Goal: Task Accomplishment & Management: Complete application form

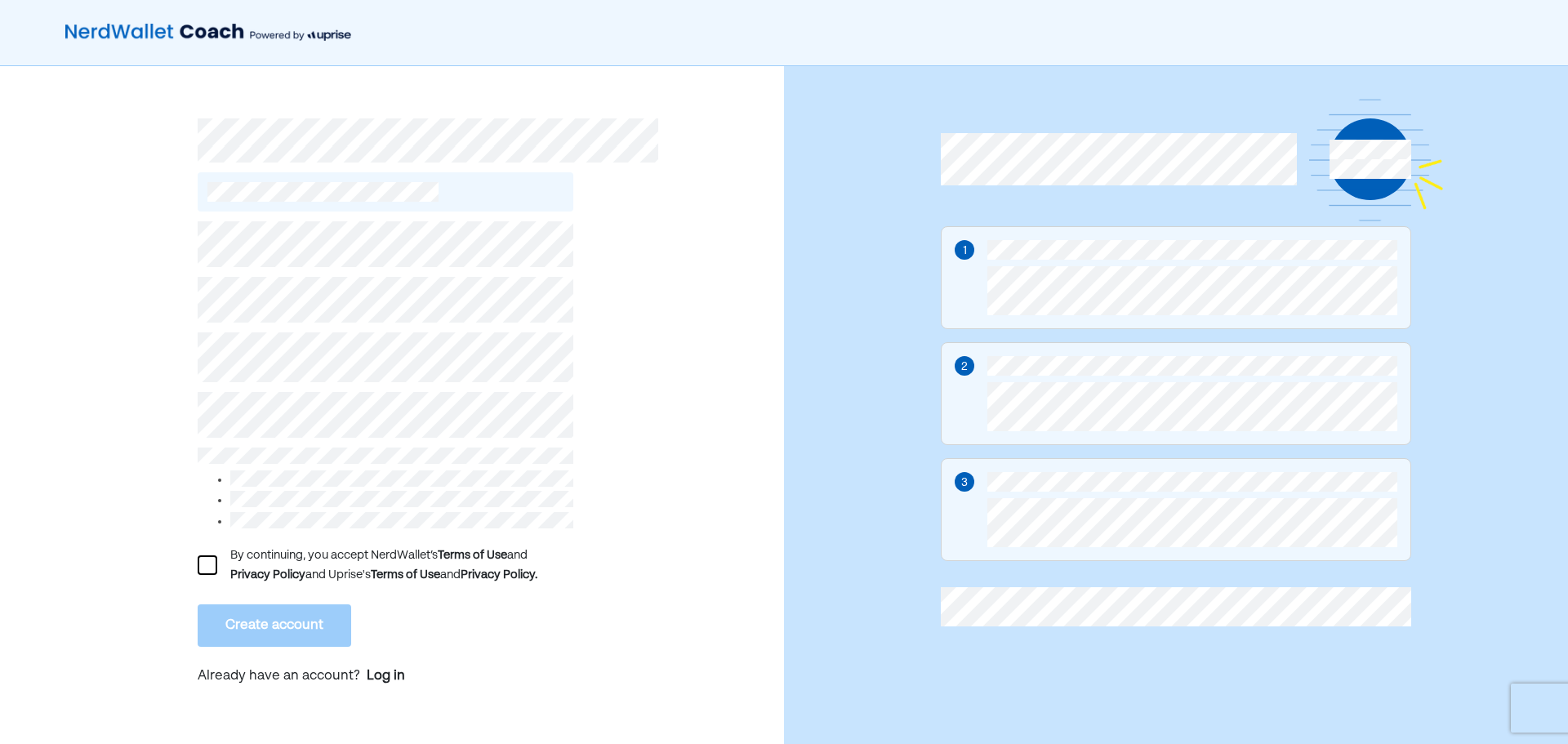
click at [207, 564] on div at bounding box center [207, 564] width 20 height 20
click at [295, 620] on button "Create account" at bounding box center [275, 626] width 154 height 43
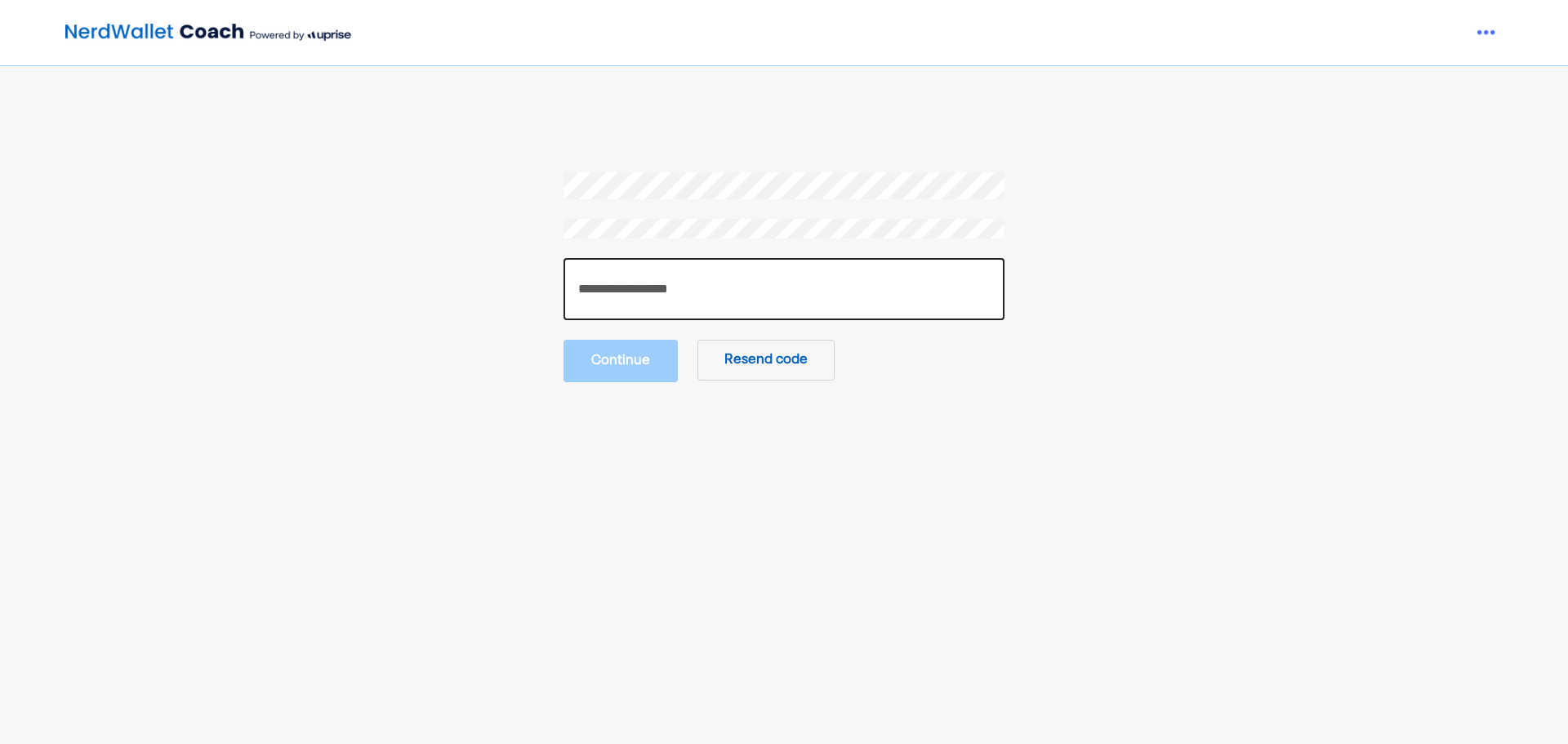
click at [732, 294] on input "number" at bounding box center [784, 289] width 441 height 62
type input "******"
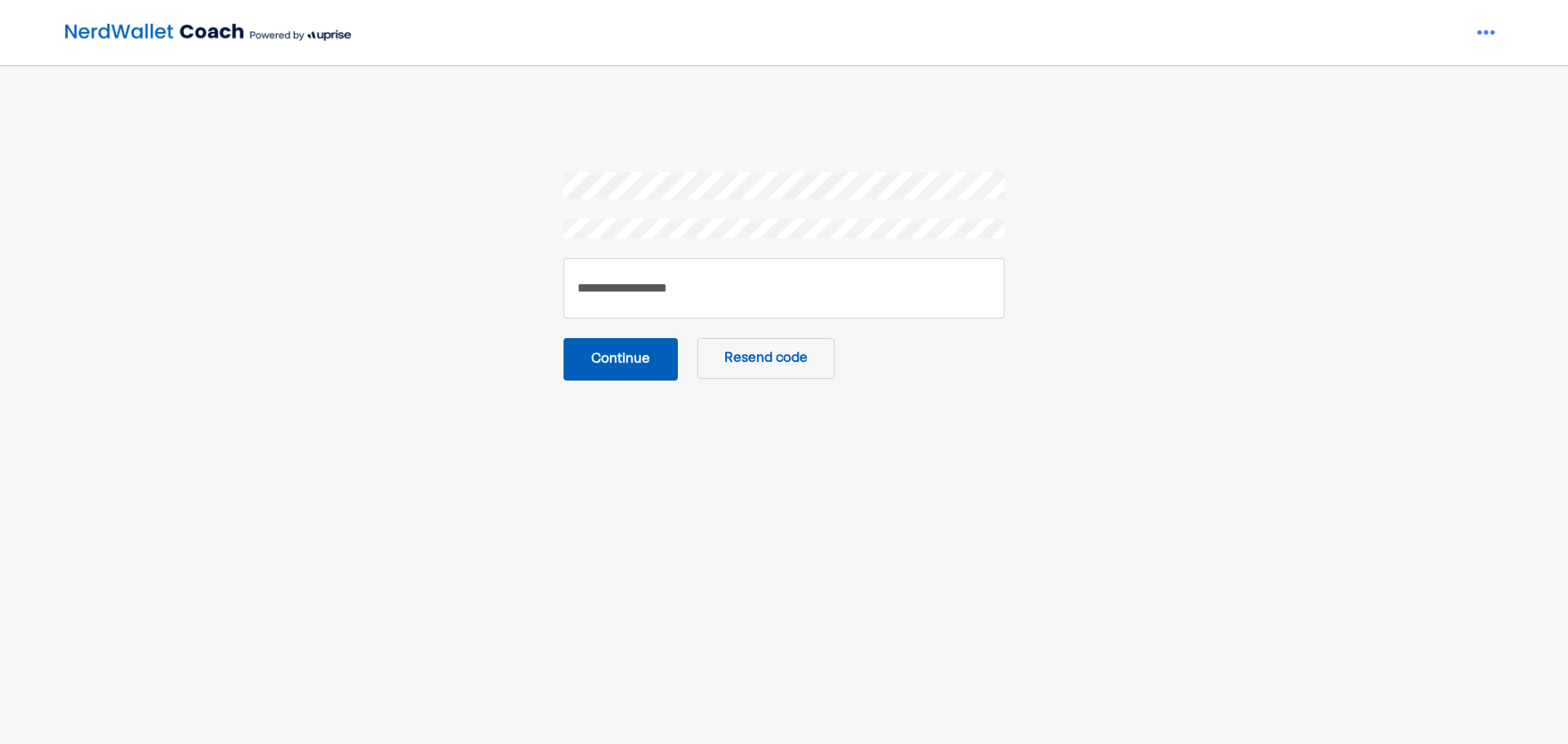
click at [638, 363] on button "Continue" at bounding box center [621, 359] width 115 height 43
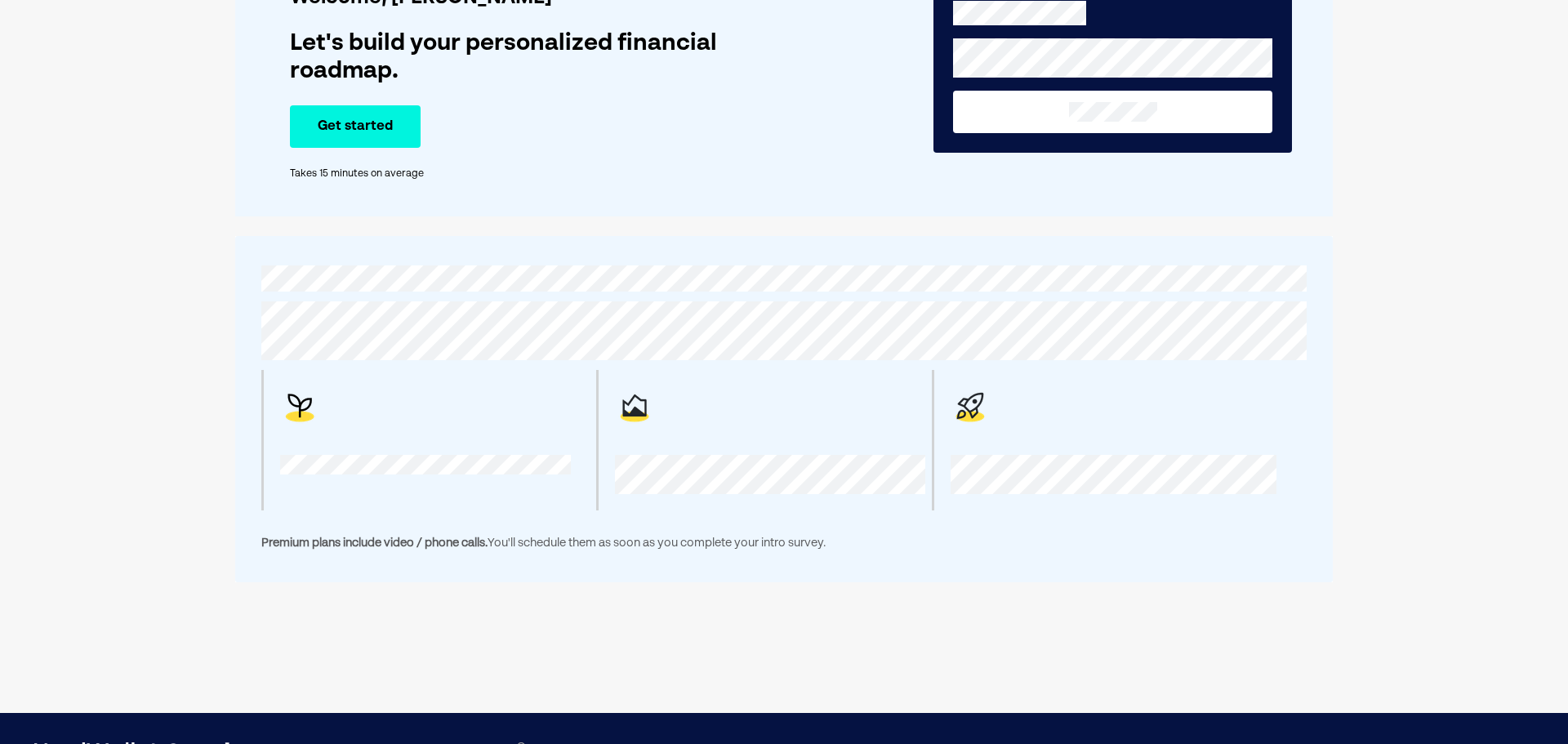
scroll to position [186, 0]
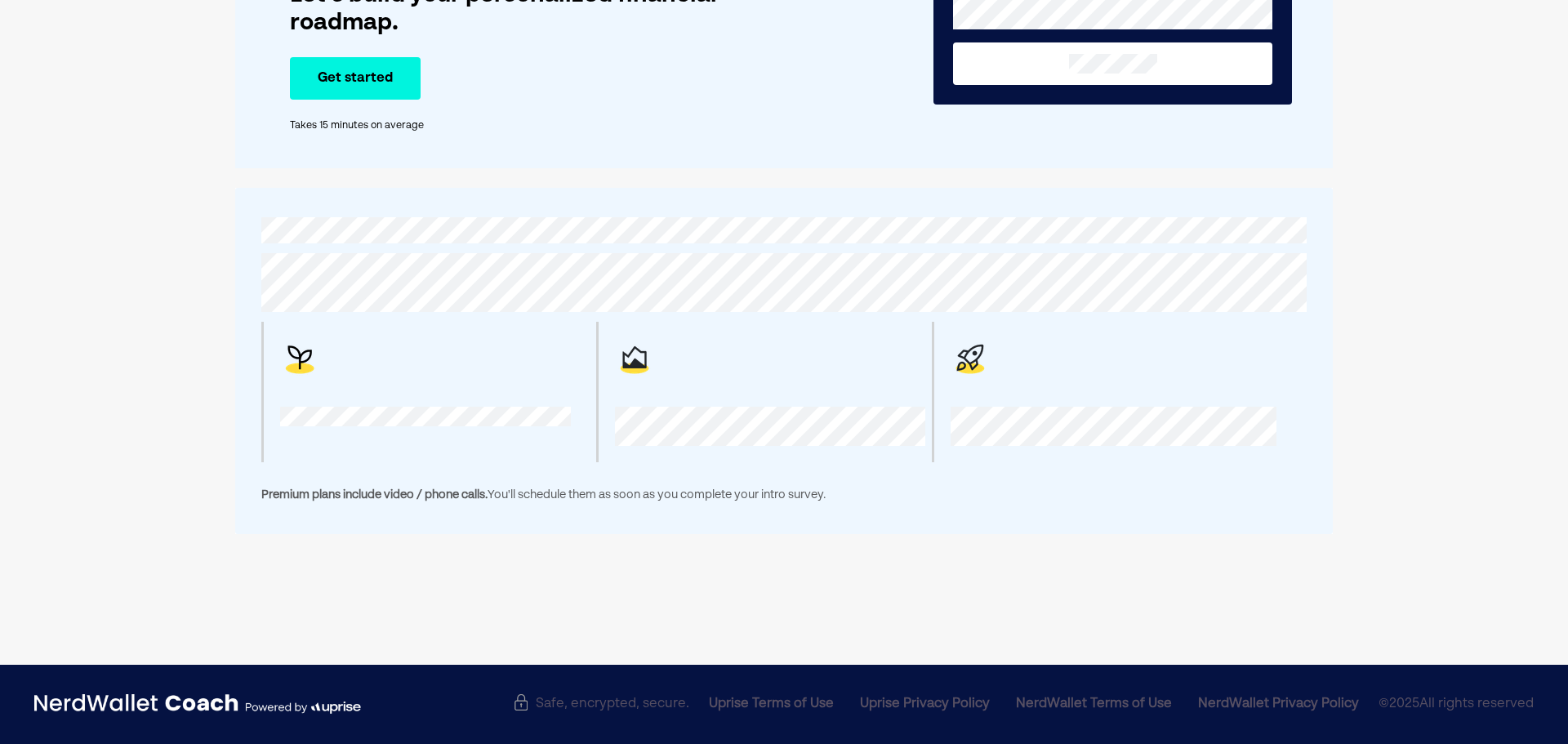
click at [365, 86] on button "Get started" at bounding box center [355, 79] width 131 height 43
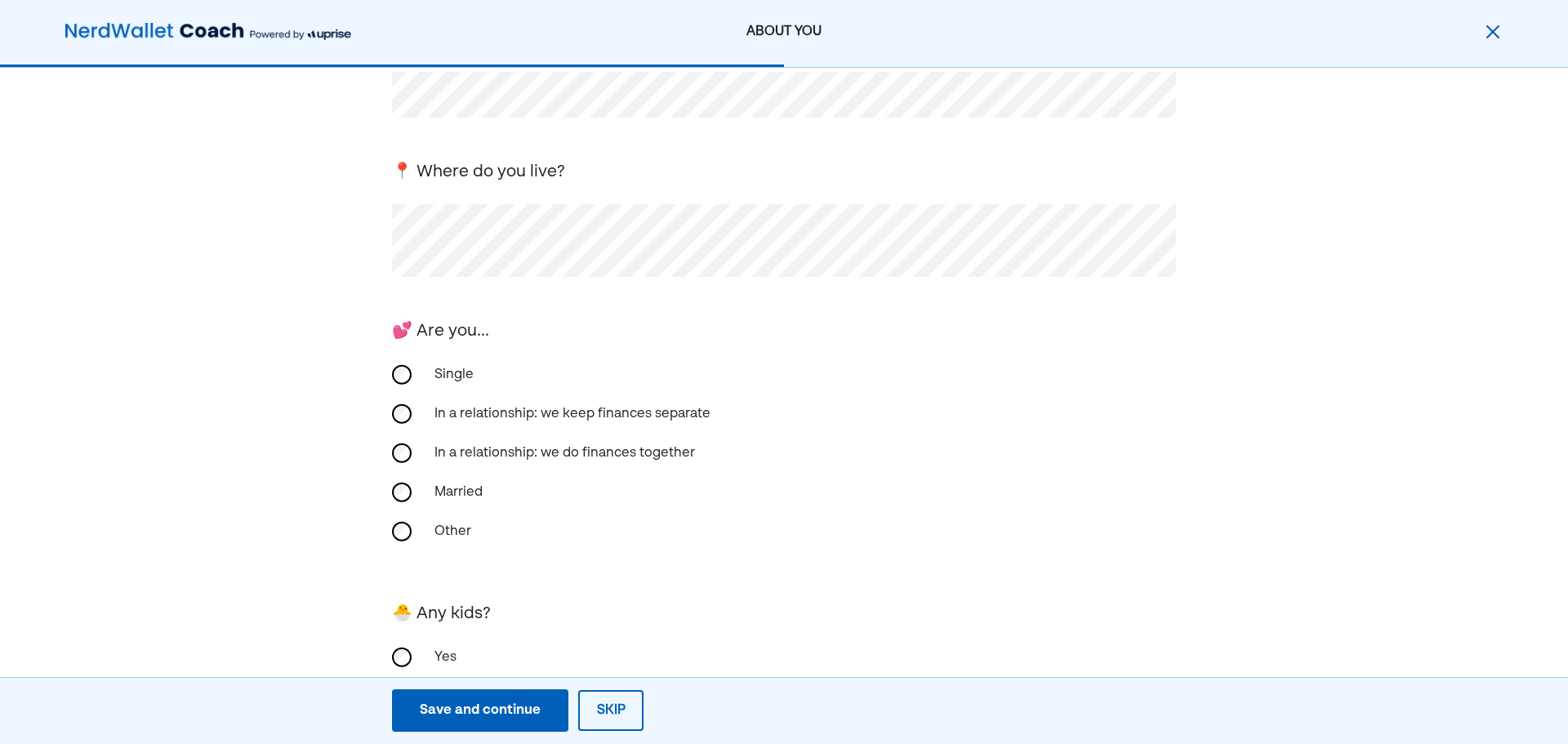
scroll to position [225, 0]
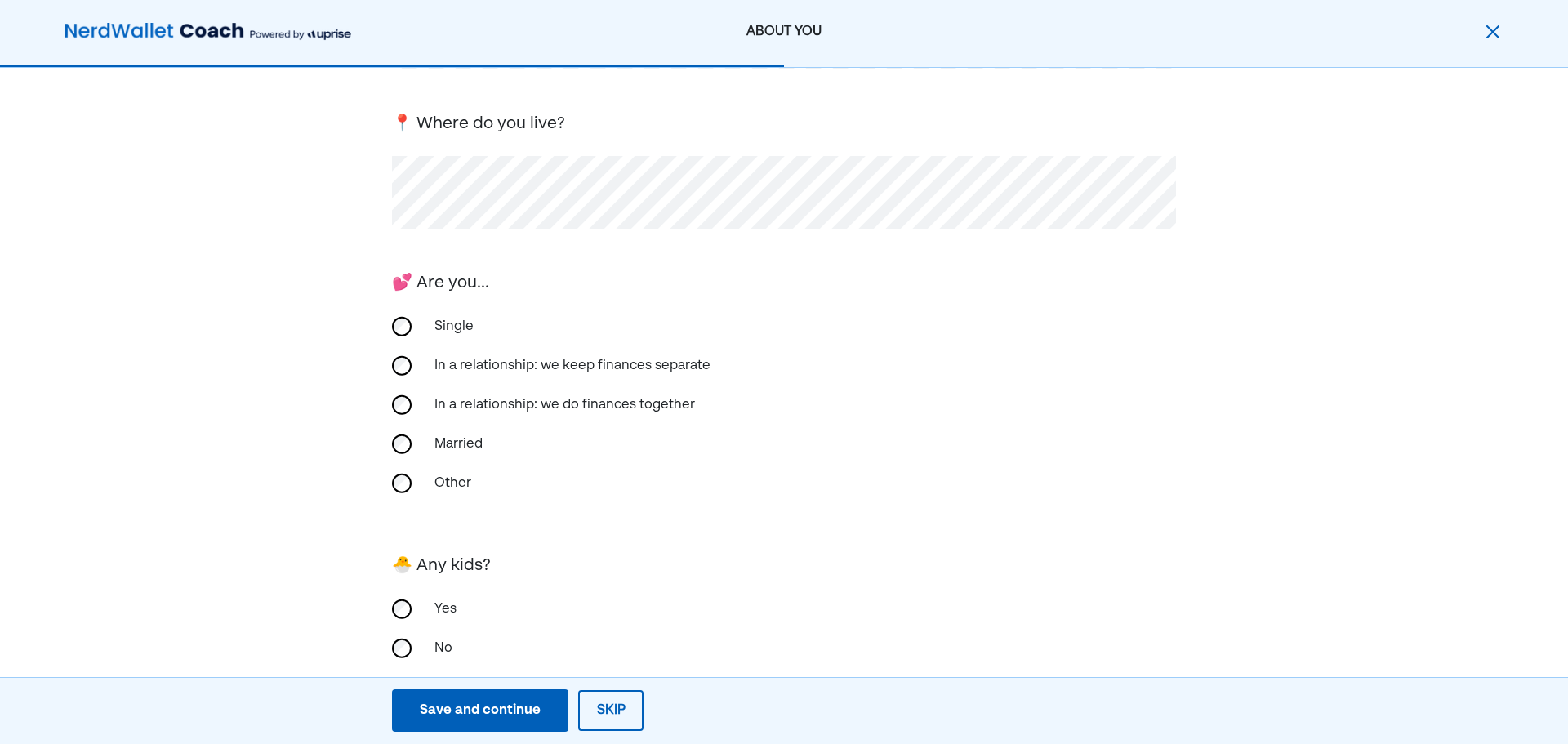
click at [416, 321] on div "Single" at bounding box center [784, 327] width 784 height 39
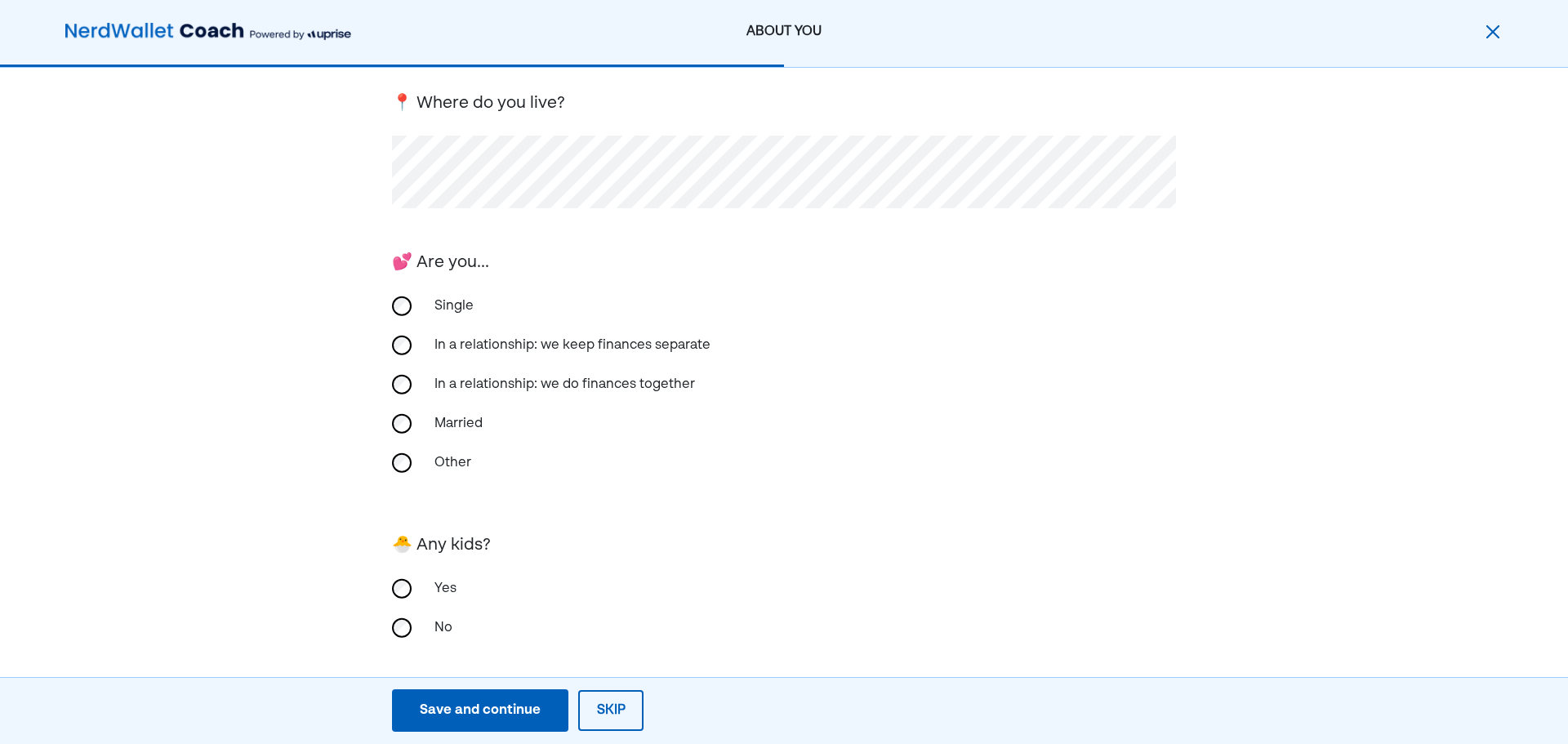
scroll to position [255, 0]
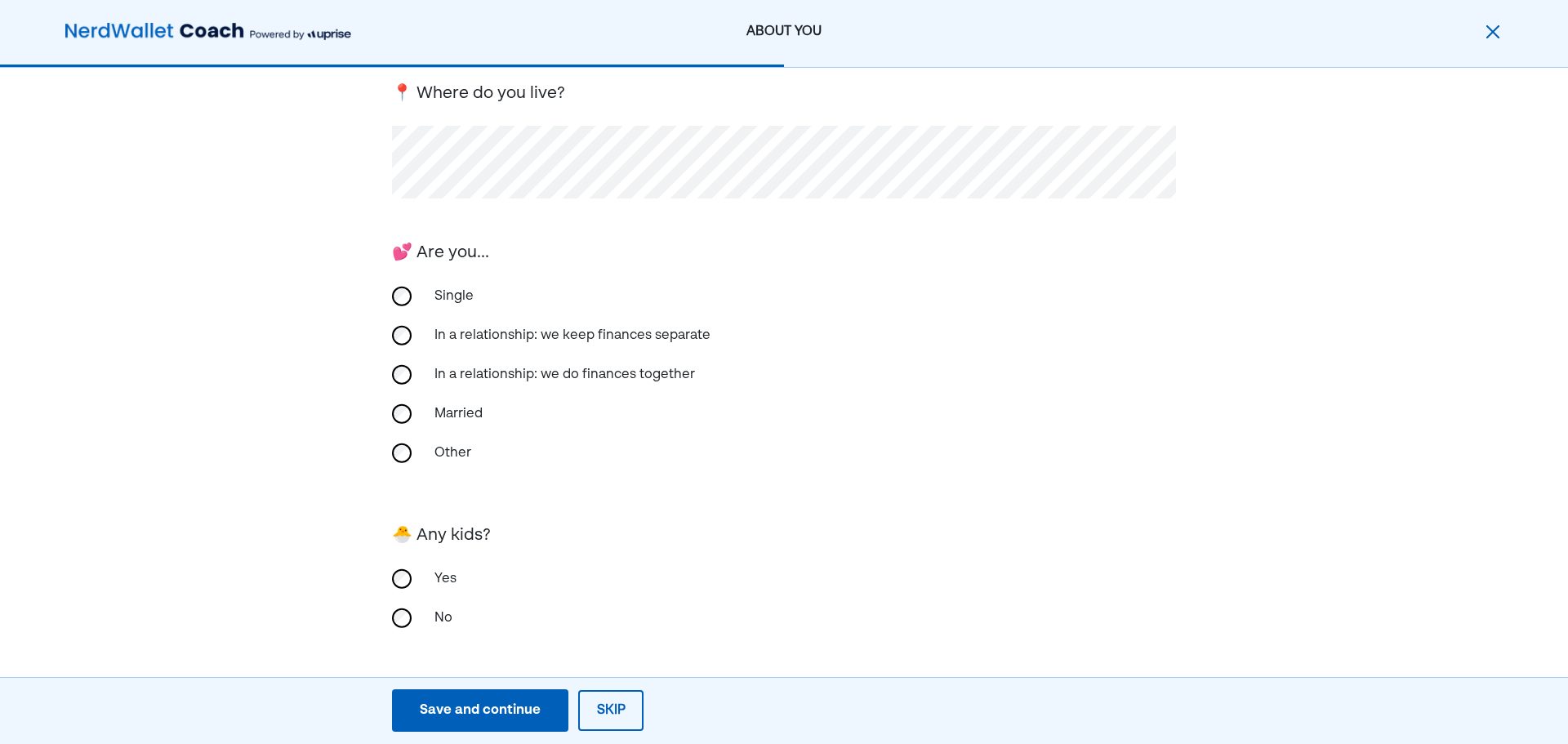
click at [541, 706] on button "Save and continue Save Save and continue" at bounding box center [480, 711] width 176 height 43
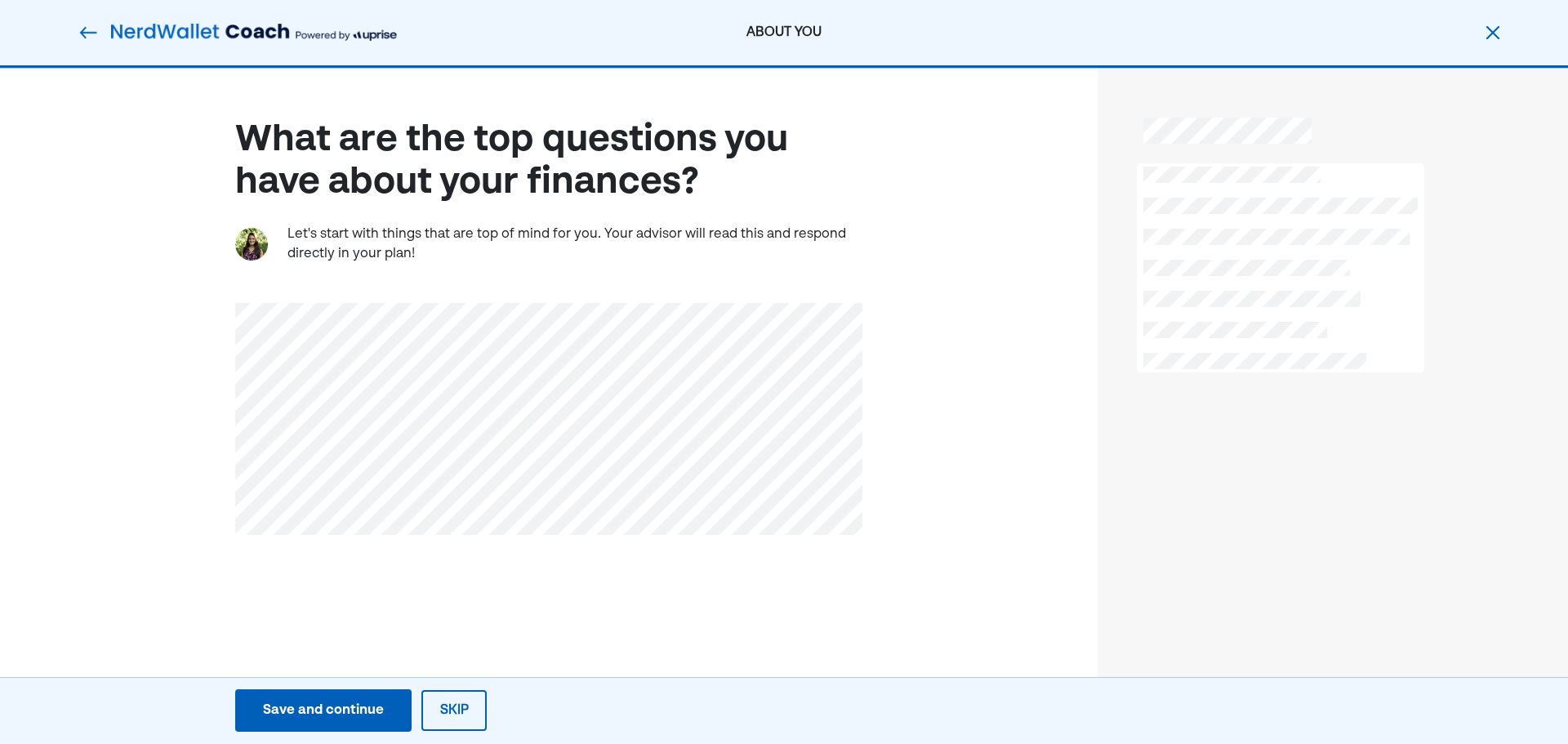
click at [1335, 172] on div at bounding box center [1281, 268] width 287 height 209
click at [357, 717] on div "Save and continue" at bounding box center [322, 710] width 121 height 20
